Goal: Download file/media

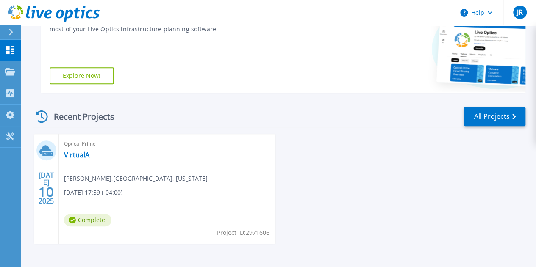
scroll to position [189, 0]
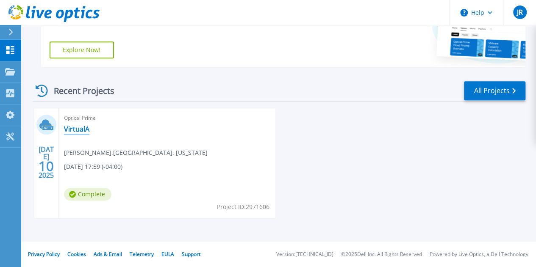
click at [84, 131] on link "VirtualA" at bounding box center [76, 129] width 25 height 8
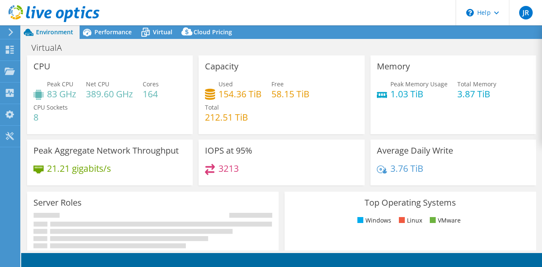
select select "USD"
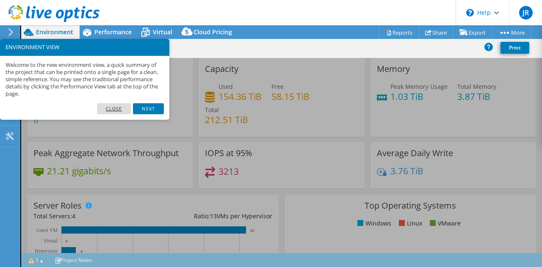
click at [114, 104] on link "Close" at bounding box center [114, 108] width 34 height 11
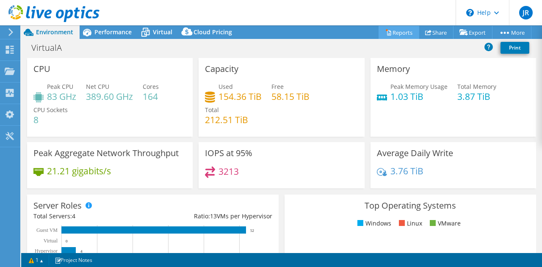
click at [400, 32] on link "Reports" at bounding box center [399, 32] width 41 height 13
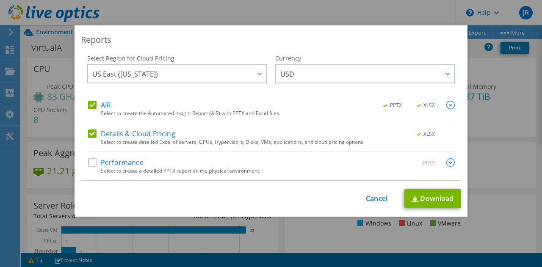
click at [91, 132] on label "Details & Cloud Pricing" at bounding box center [131, 134] width 87 height 8
click at [0, 0] on input "Details & Cloud Pricing" at bounding box center [0, 0] width 0 height 0
click at [448, 105] on img at bounding box center [450, 105] width 8 height 8
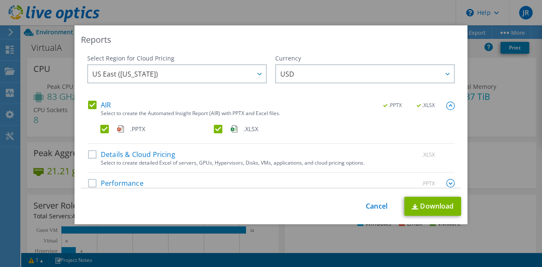
click at [106, 131] on label ".PPTX" at bounding box center [156, 129] width 112 height 8
click at [0, 0] on input ".PPTX" at bounding box center [0, 0] width 0 height 0
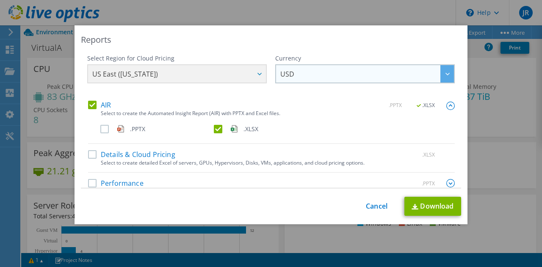
click at [305, 76] on span "USD" at bounding box center [367, 73] width 174 height 17
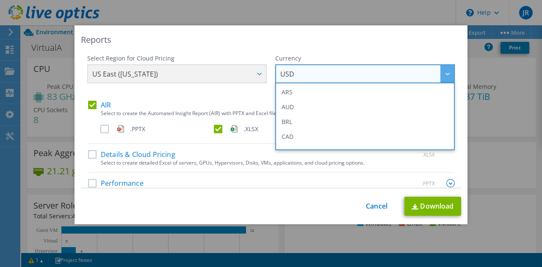
click at [305, 76] on span "USD" at bounding box center [367, 73] width 174 height 17
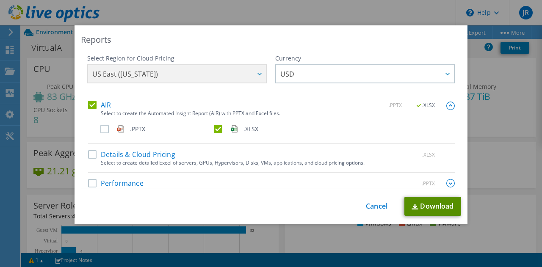
click at [422, 210] on link "Download" at bounding box center [433, 206] width 57 height 19
click at [88, 109] on label "AIR" at bounding box center [99, 105] width 23 height 8
click at [0, 0] on input "AIR" at bounding box center [0, 0] width 0 height 0
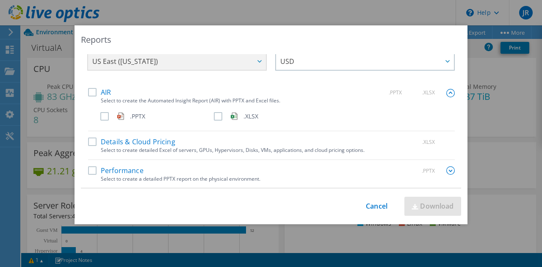
scroll to position [13, 0]
click at [89, 143] on label "Details & Cloud Pricing" at bounding box center [131, 142] width 87 height 8
click at [0, 0] on input "Details & Cloud Pricing" at bounding box center [0, 0] width 0 height 0
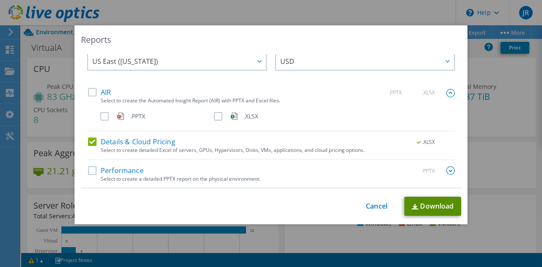
click at [426, 213] on link "Download" at bounding box center [433, 206] width 57 height 19
